Goal: Task Accomplishment & Management: Use online tool/utility

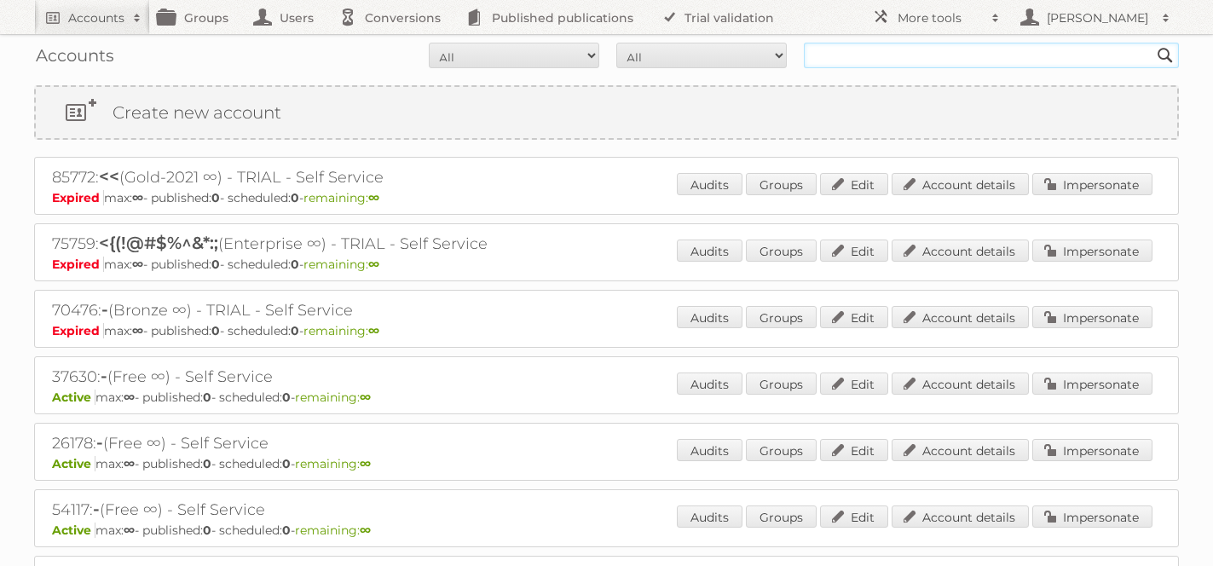
click at [842, 60] on input "text" at bounding box center [991, 56] width 375 height 26
type input "a"
type input "cabinet works"
click at [1152, 43] on input "Search" at bounding box center [1165, 56] width 26 height 26
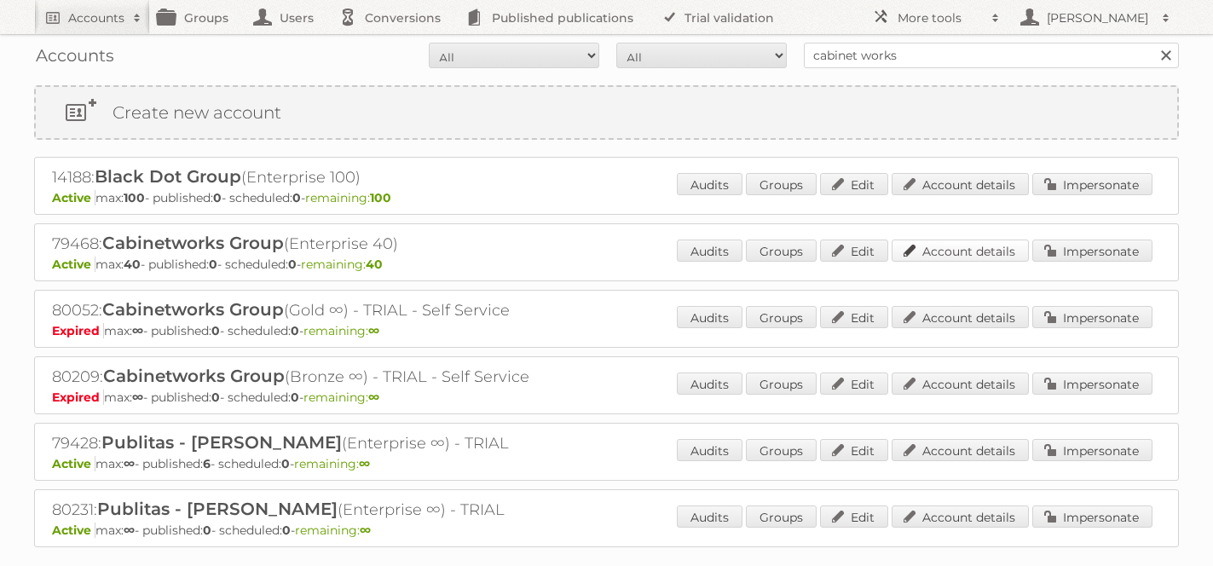
click at [978, 241] on link "Account details" at bounding box center [959, 250] width 137 height 22
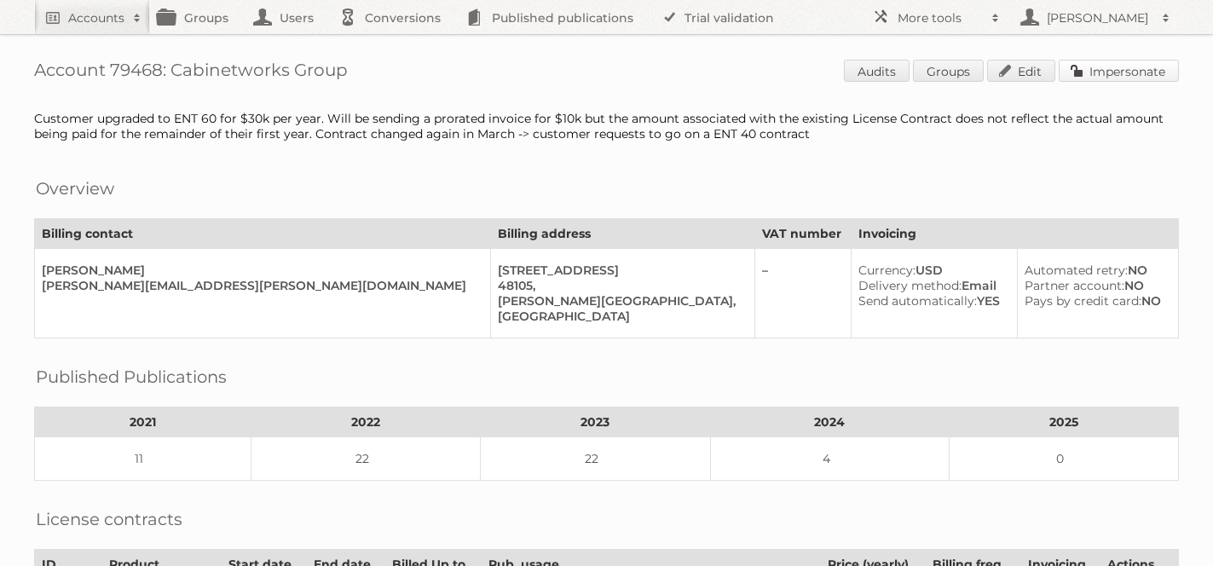
click at [1098, 79] on link "Impersonate" at bounding box center [1118, 71] width 120 height 22
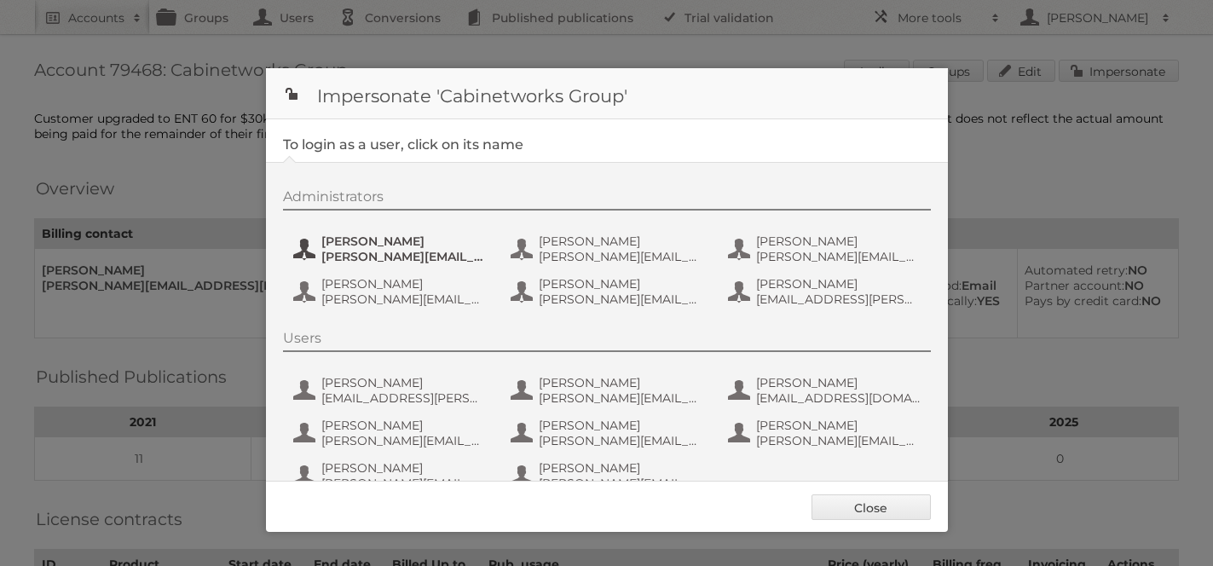
click at [378, 262] on span "Benjamin.Eckenwiler@Cabinetworksgroup.com" at bounding box center [403, 256] width 165 height 15
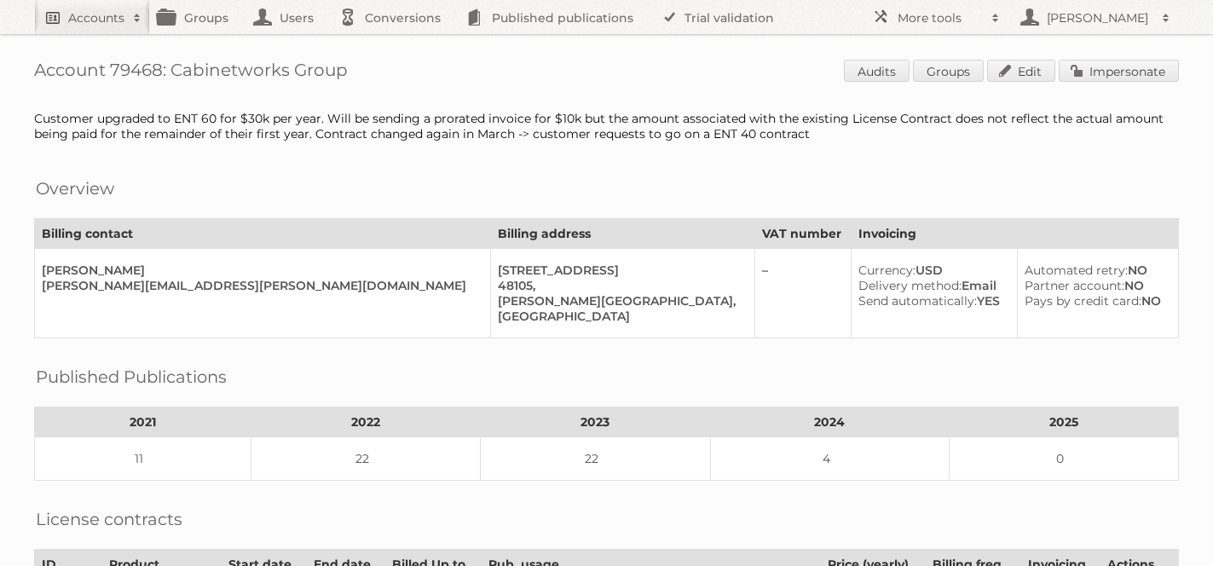
click at [97, 20] on h2 "Accounts" at bounding box center [96, 17] width 56 height 17
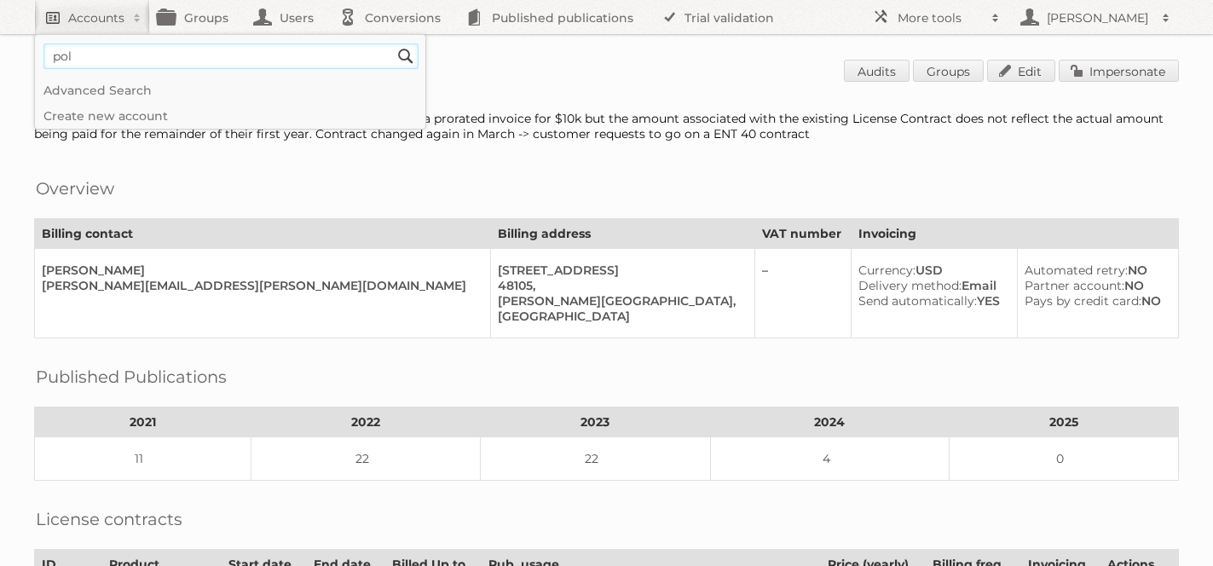
type input"] "polycor"
click at [393, 43] on input "Search" at bounding box center [406, 56] width 26 height 26
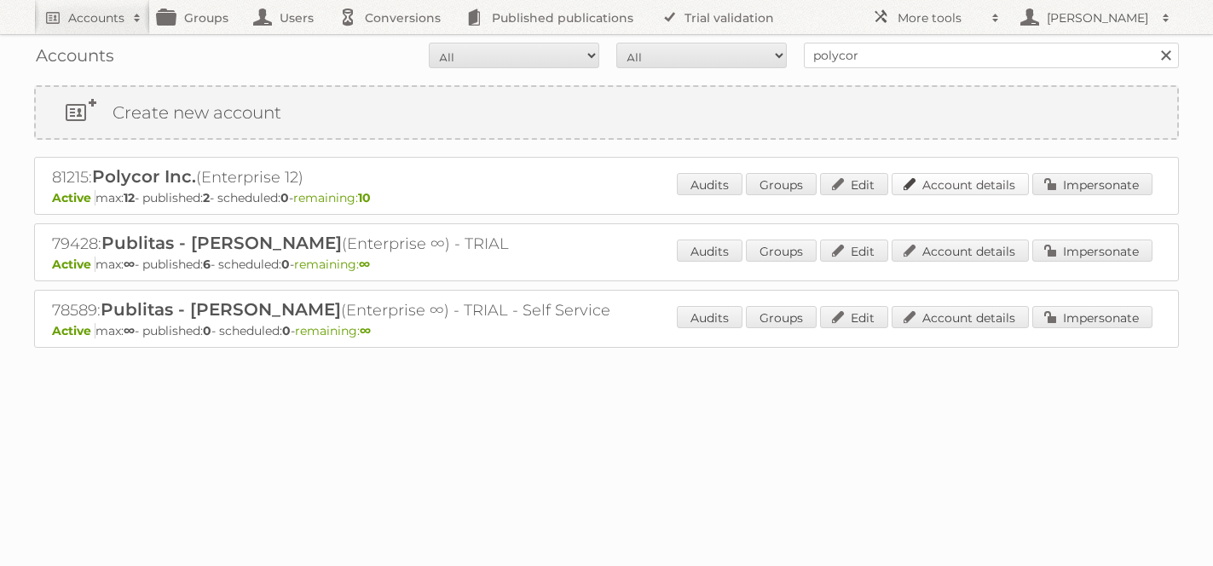
click at [935, 180] on link "Account details" at bounding box center [959, 184] width 137 height 22
click at [970, 182] on link "Account details" at bounding box center [959, 184] width 137 height 22
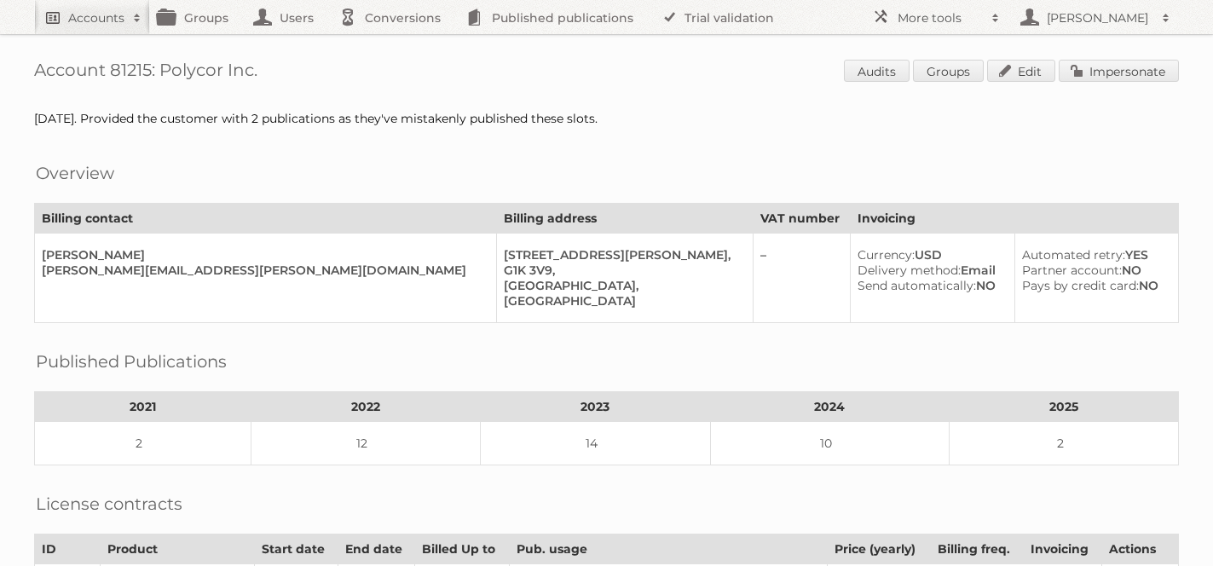
click at [80, 16] on h2 "Accounts" at bounding box center [96, 17] width 56 height 17
type input"] "arhaus"
click at [393, 43] on input "Search" at bounding box center [406, 56] width 26 height 26
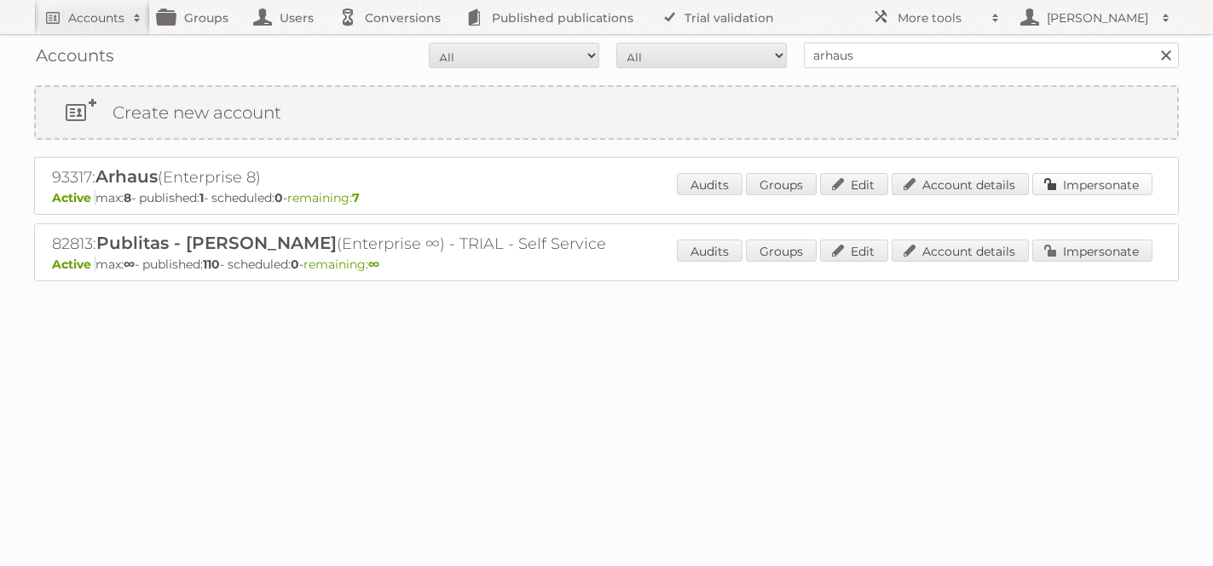
click at [1091, 178] on link "Impersonate" at bounding box center [1092, 184] width 120 height 22
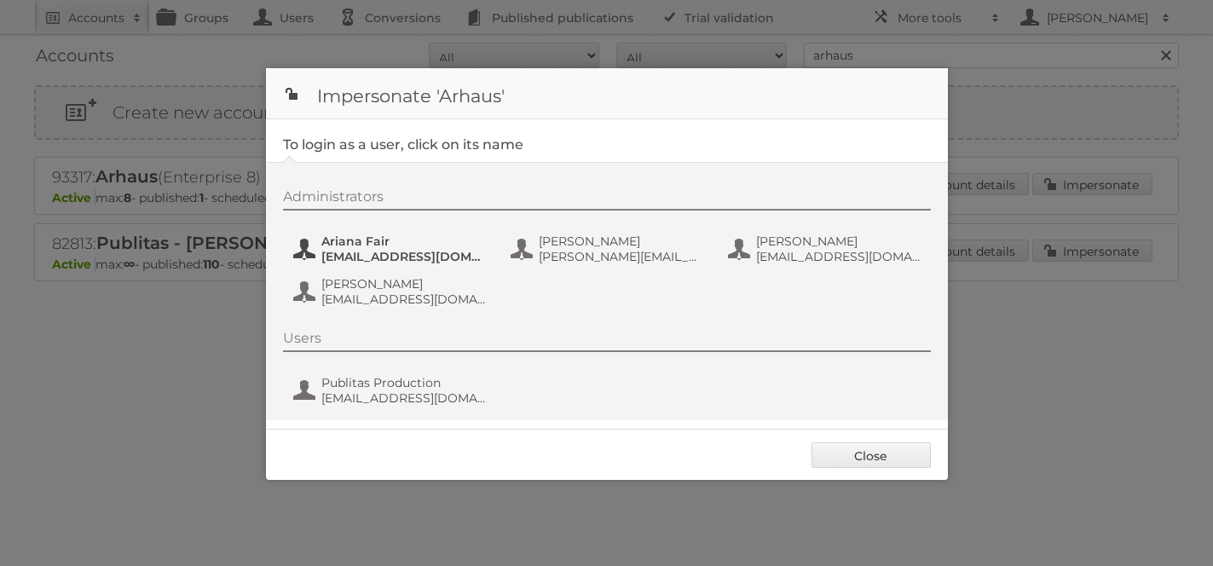
click at [354, 251] on span "afair@arhaus.com" at bounding box center [403, 256] width 165 height 15
